Goal: Task Accomplishment & Management: Manage account settings

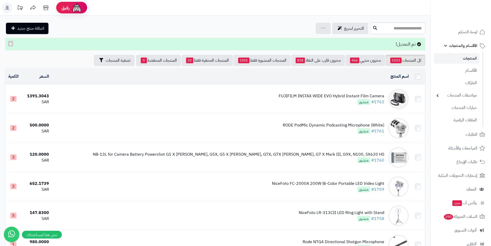
click at [310, 89] on td "FUJIFILM INSTAX WIDE EVO Hybrid Instant Film Camera #1762 منشور" at bounding box center [231, 98] width 360 height 29
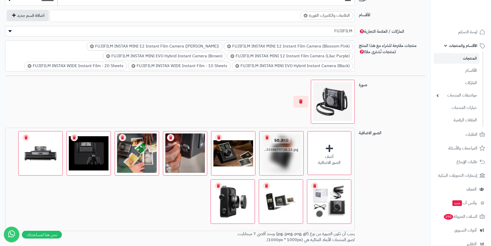
scroll to position [309, 0]
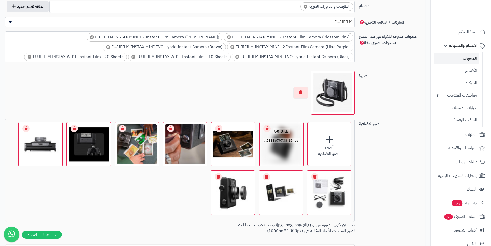
click at [267, 129] on link "Remove file" at bounding box center [266, 128] width 7 height 7
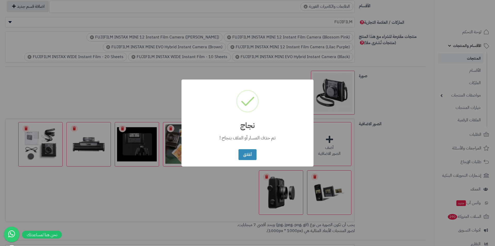
click at [229, 70] on div "× نجاج تم حذف المسار أو الملف بنجاح ! أغلاق No Cancel" at bounding box center [247, 123] width 495 height 246
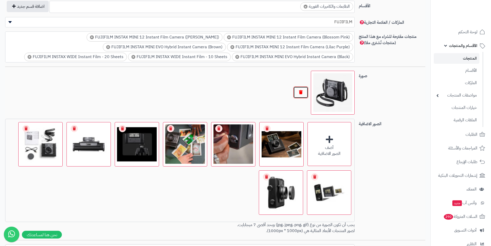
click at [297, 91] on button "button" at bounding box center [300, 92] width 15 height 12
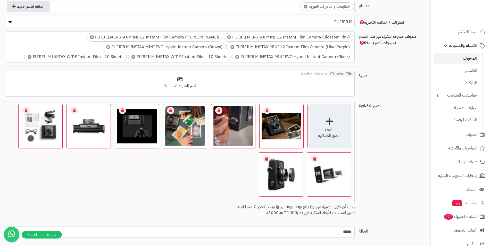
click at [330, 127] on div "أضف" at bounding box center [329, 129] width 43 height 6
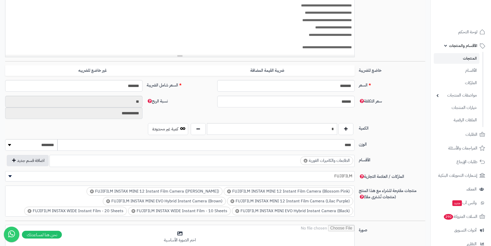
scroll to position [206, 0]
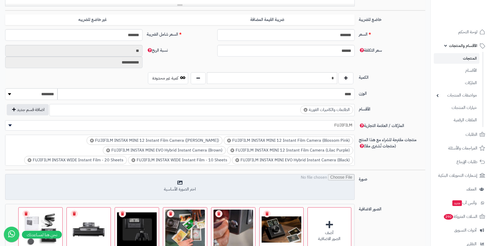
click at [205, 174] on div "اختر الصورة الأساسية" at bounding box center [179, 187] width 349 height 26
click at [202, 180] on input "file" at bounding box center [179, 187] width 349 height 26
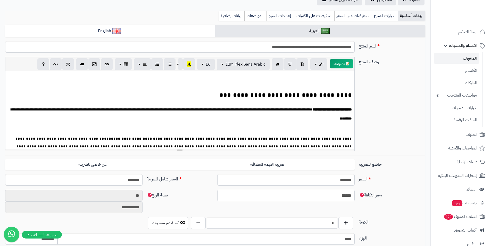
scroll to position [0, 0]
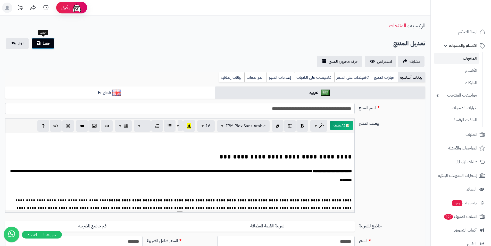
click at [46, 45] on span "حفظ" at bounding box center [47, 43] width 8 height 6
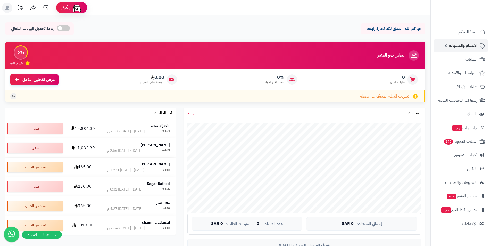
drag, startPoint x: 458, startPoint y: 44, endPoint x: 457, endPoint y: 48, distance: 3.4
click at [458, 44] on span "الأقسام والمنتجات" at bounding box center [463, 45] width 28 height 7
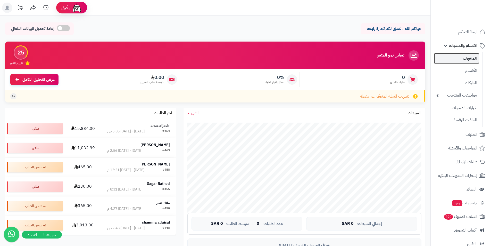
click at [460, 56] on link "المنتجات" at bounding box center [457, 58] width 46 height 11
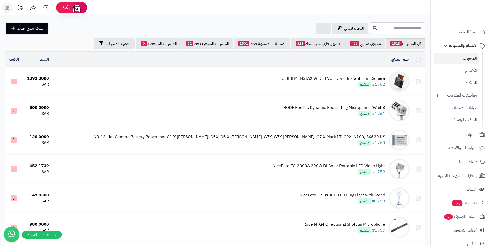
click at [380, 29] on input "text" at bounding box center [397, 28] width 55 height 12
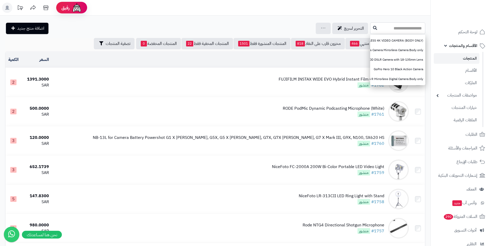
paste input "**********"
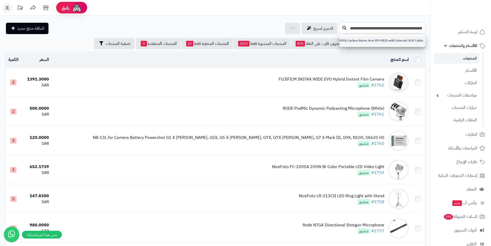
type input "**********"
click at [383, 38] on link "BOYA Carbon Boom Arm BY-PB25 with Internal XLR Cable" at bounding box center [382, 41] width 86 height 10
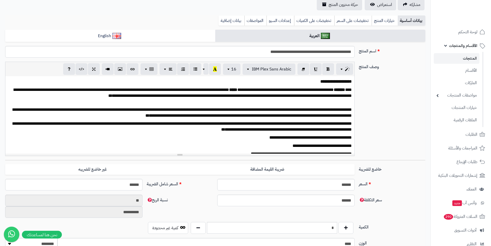
scroll to position [77, 0]
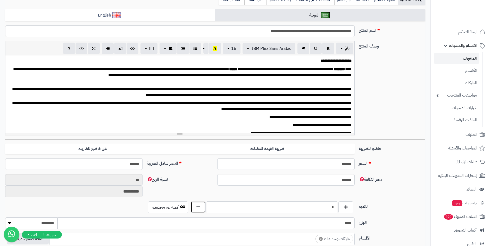
click at [199, 209] on button "button" at bounding box center [198, 207] width 15 height 12
type input "*"
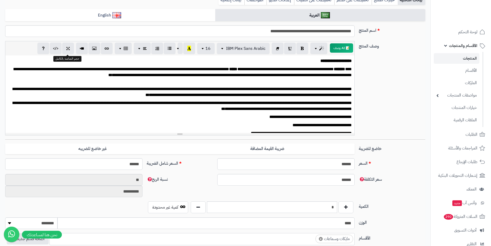
scroll to position [0, 0]
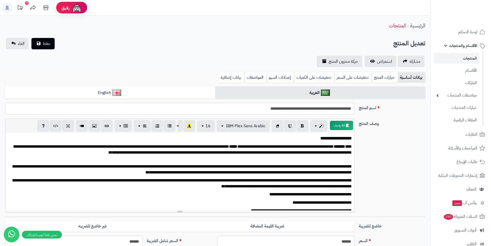
click at [43, 42] on span "حفظ" at bounding box center [47, 43] width 8 height 6
